Goal: Task Accomplishment & Management: Manage account settings

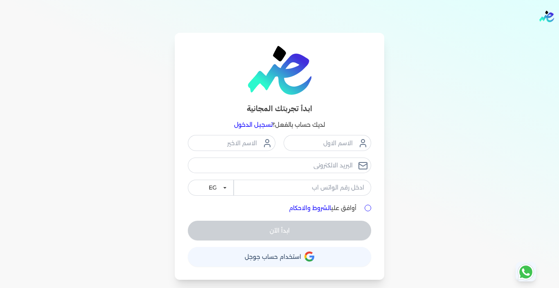
click at [242, 126] on link "تسجيل الدخول" at bounding box center [253, 124] width 38 height 7
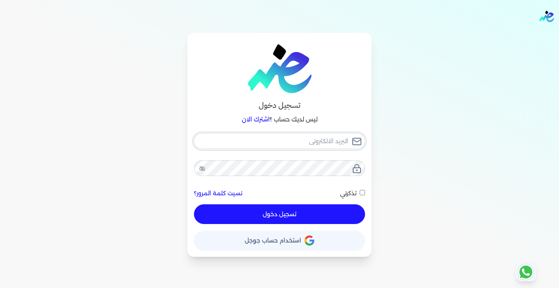
type input "[EMAIL_ADDRESS][DOMAIN_NAME]"
click at [246, 217] on button "تسجيل دخول" at bounding box center [279, 214] width 171 height 20
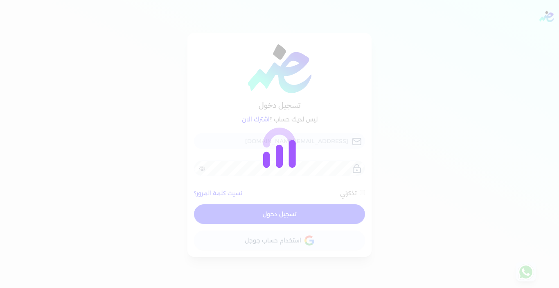
checkbox input "false"
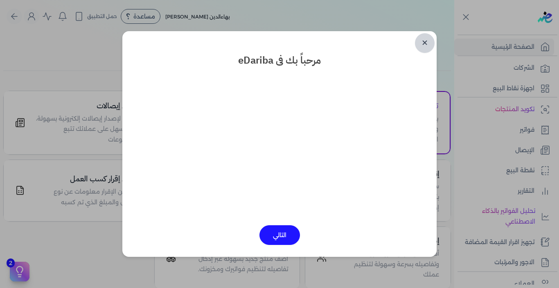
click at [423, 45] on link "✕" at bounding box center [425, 43] width 20 height 20
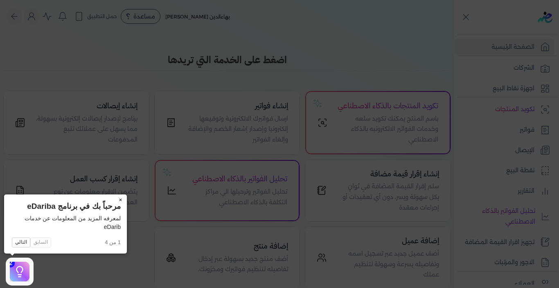
click at [119, 199] on button "×" at bounding box center [120, 199] width 13 height 11
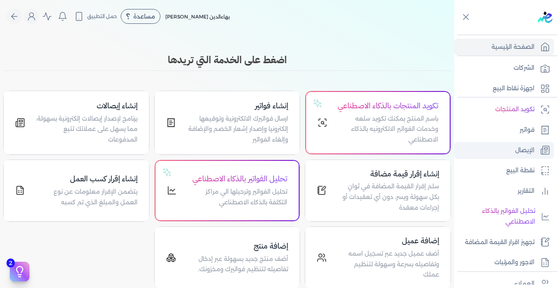
click at [507, 146] on link "الإيصال" at bounding box center [505, 150] width 100 height 17
